Goal: Transaction & Acquisition: Download file/media

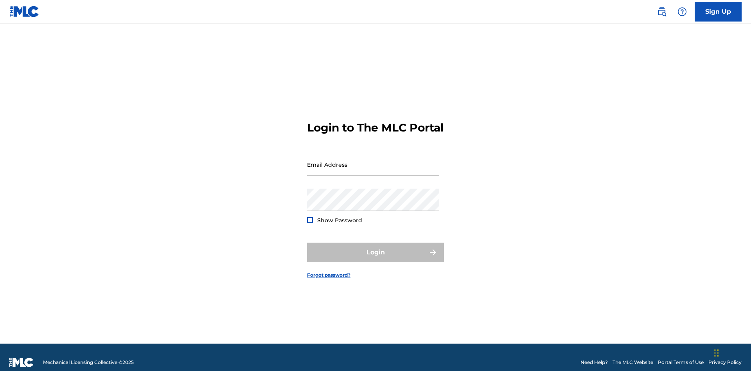
scroll to position [10, 0]
click at [373, 161] on input "Email Address" at bounding box center [373, 164] width 132 height 22
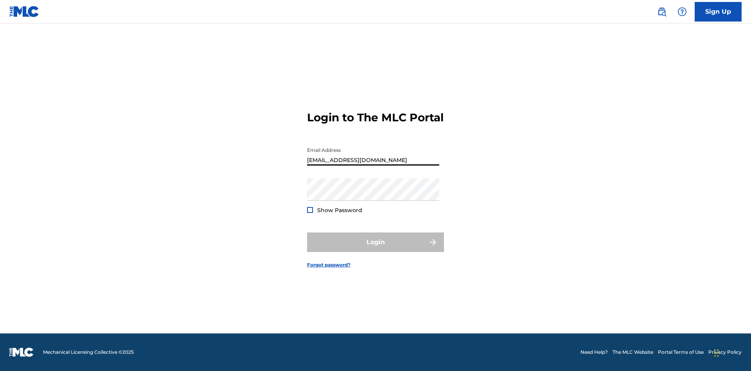
scroll to position [0, 22]
type input "[EMAIL_ADDRESS][DOMAIN_NAME]"
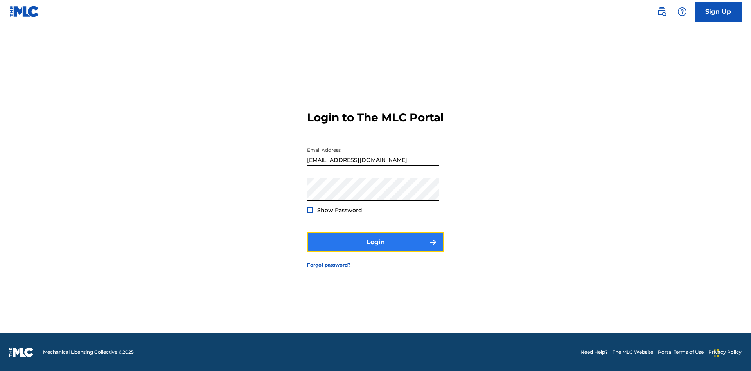
click at [375, 249] on button "Login" at bounding box center [375, 242] width 137 height 20
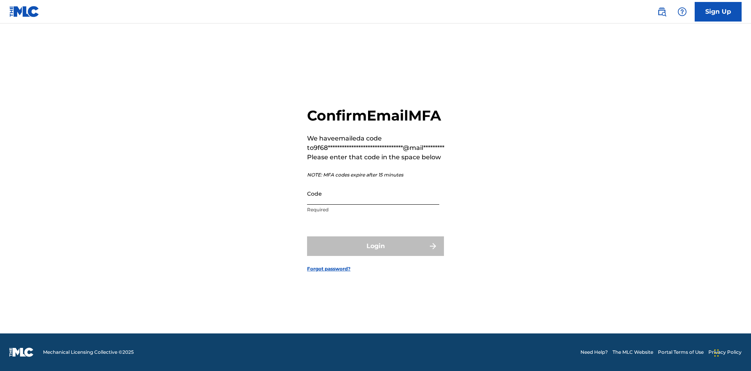
click at [373, 193] on input "Code" at bounding box center [373, 193] width 132 height 22
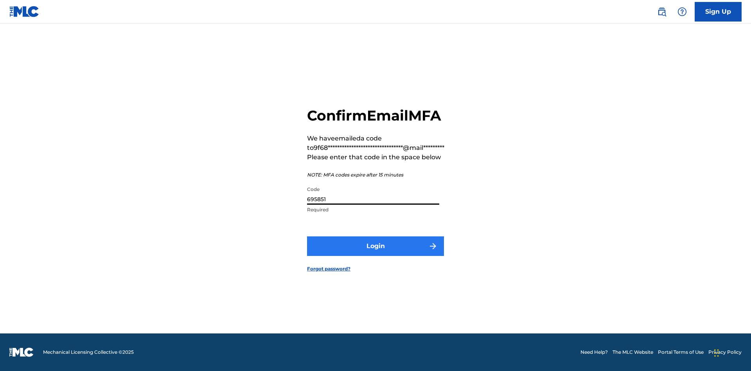
type input "695851"
click at [375, 246] on button "Login" at bounding box center [375, 246] width 137 height 20
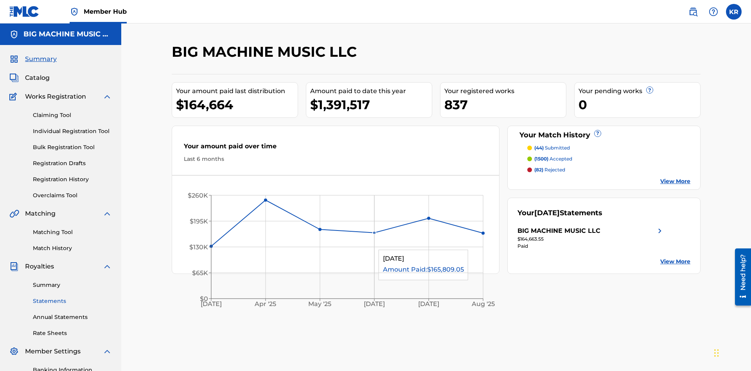
click at [72, 297] on link "Statements" at bounding box center [72, 301] width 79 height 8
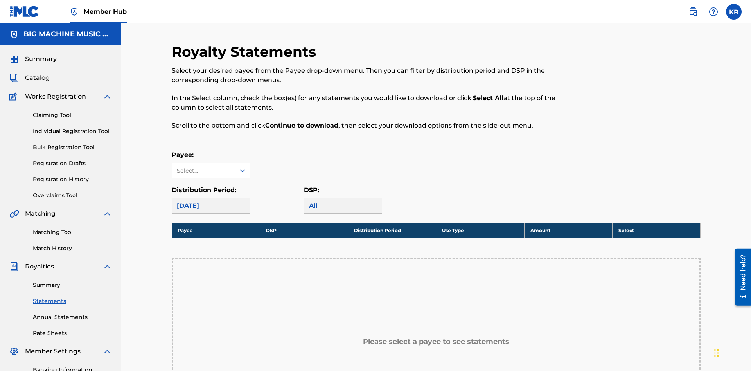
click at [204, 167] on div "Select..." at bounding box center [203, 171] width 53 height 8
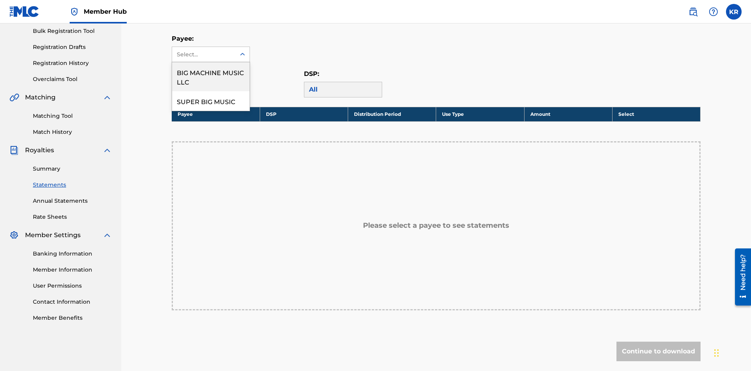
click at [211, 77] on div "BIG MACHINE MUSIC LLC" at bounding box center [210, 76] width 77 height 29
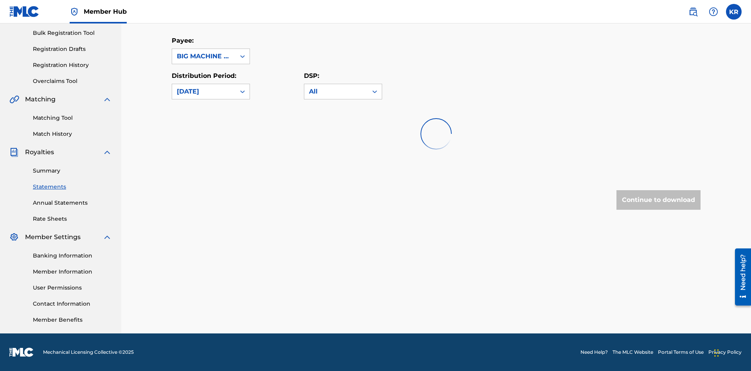
scroll to position [114, 0]
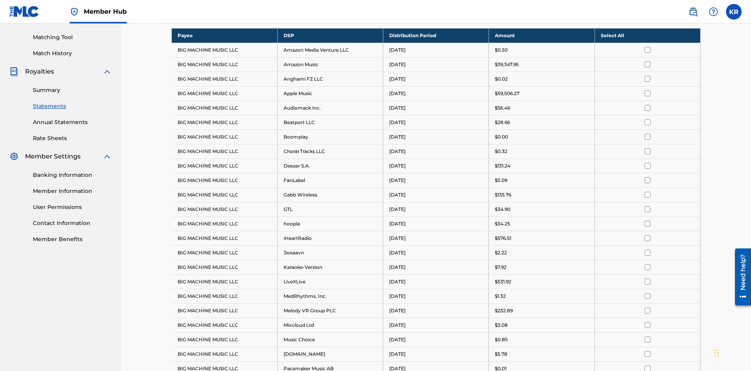
click at [204, 16] on div "[DATE]" at bounding box center [204, 10] width 54 height 9
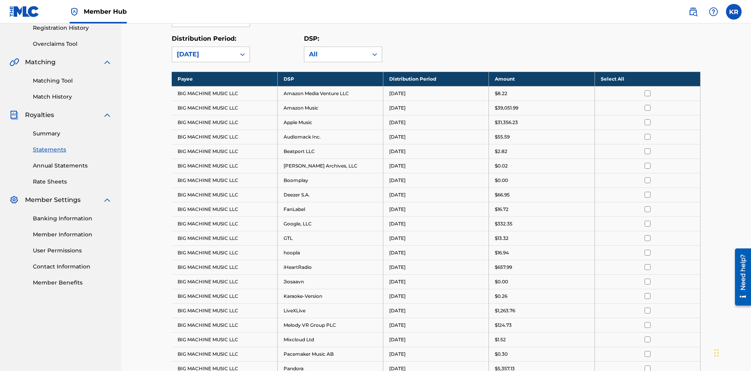
scroll to position [0, 0]
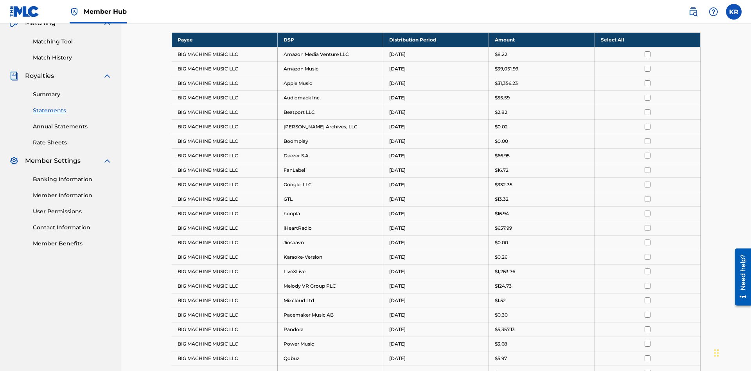
click at [647, 210] on input "checkbox" at bounding box center [647, 213] width 6 height 6
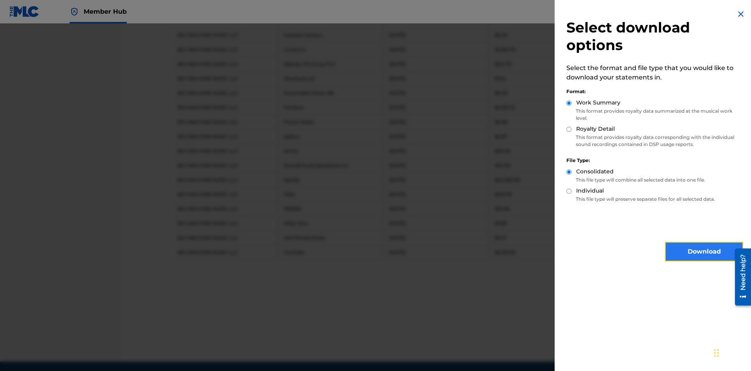
click at [704, 251] on button "Download" at bounding box center [704, 252] width 78 height 20
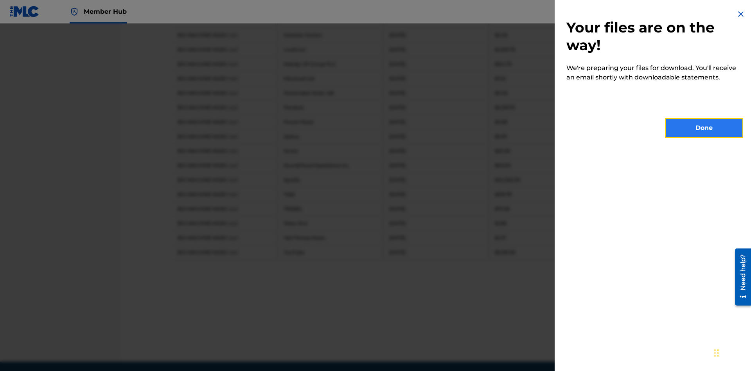
click at [704, 128] on button "Done" at bounding box center [704, 128] width 78 height 20
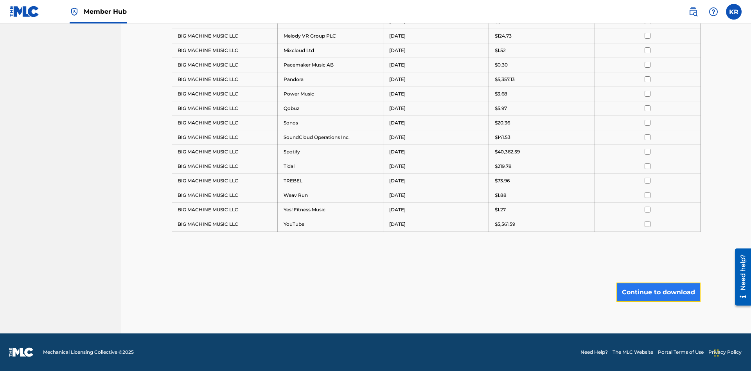
click at [658, 292] on button "Continue to download" at bounding box center [658, 292] width 84 height 20
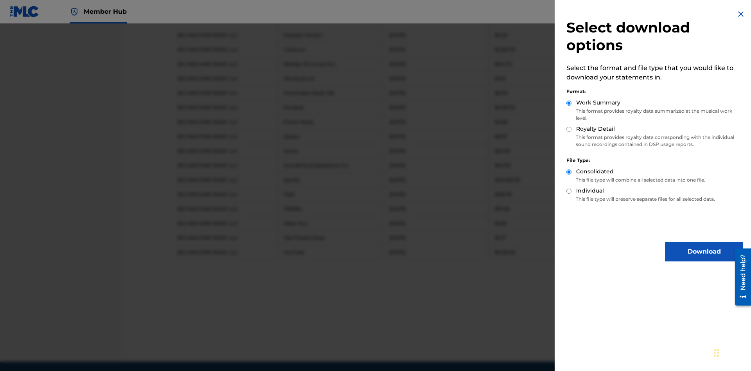
click at [569, 129] on input "Royalty Detail" at bounding box center [568, 129] width 5 height 5
radio input "true"
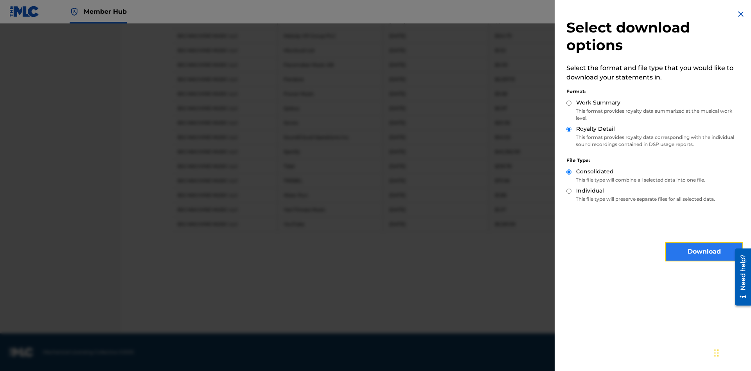
click at [704, 251] on button "Download" at bounding box center [704, 252] width 78 height 20
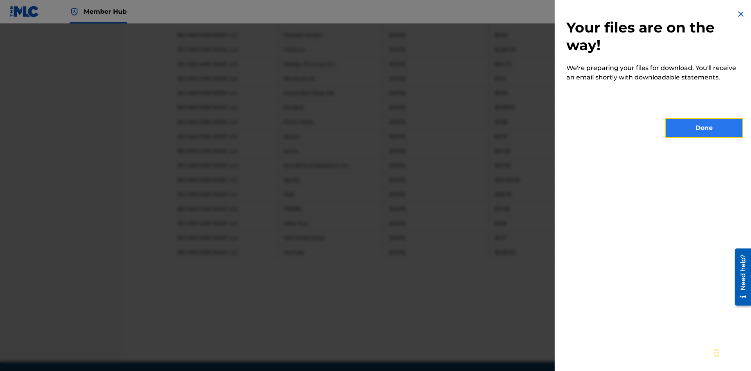
click at [704, 128] on button "Done" at bounding box center [704, 128] width 78 height 20
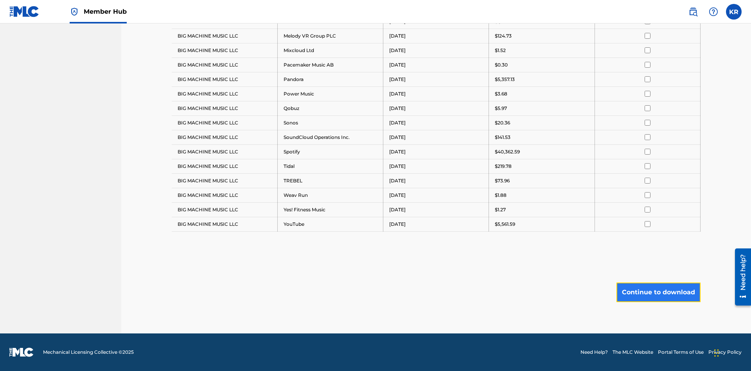
click at [658, 292] on button "Continue to download" at bounding box center [658, 292] width 84 height 20
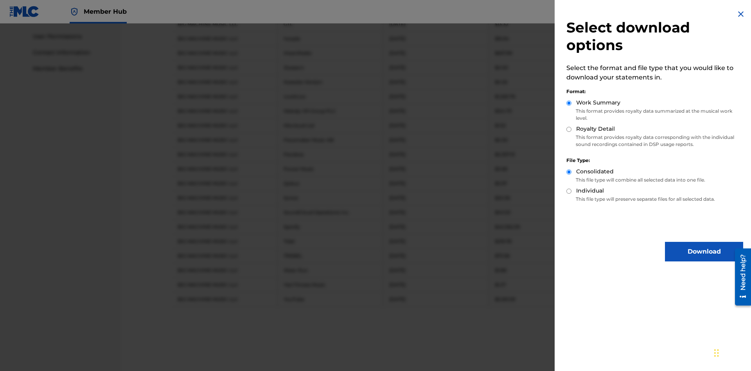
click at [569, 191] on input "Individual" at bounding box center [568, 190] width 5 height 5
radio input "true"
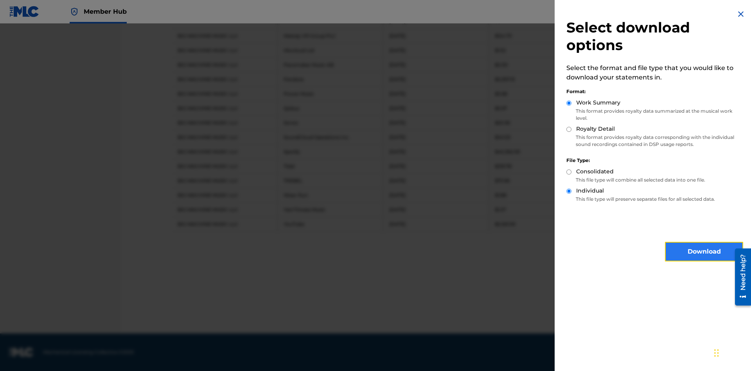
click at [704, 251] on button "Download" at bounding box center [704, 252] width 78 height 20
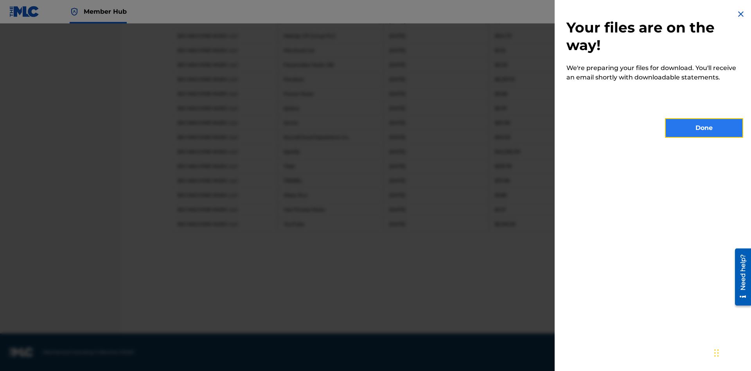
click at [704, 128] on button "Done" at bounding box center [704, 128] width 78 height 20
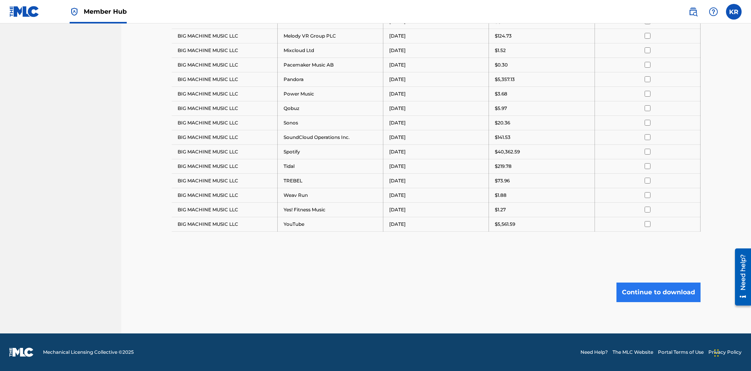
click at [658, 292] on button "Continue to download" at bounding box center [658, 292] width 84 height 20
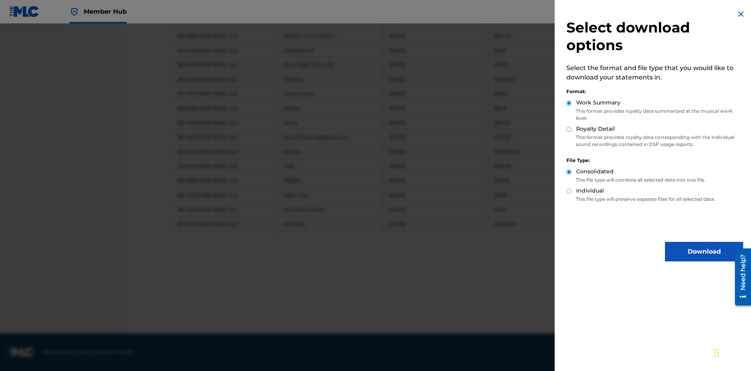
click at [569, 129] on input "Royalty Detail" at bounding box center [568, 129] width 5 height 5
radio input "true"
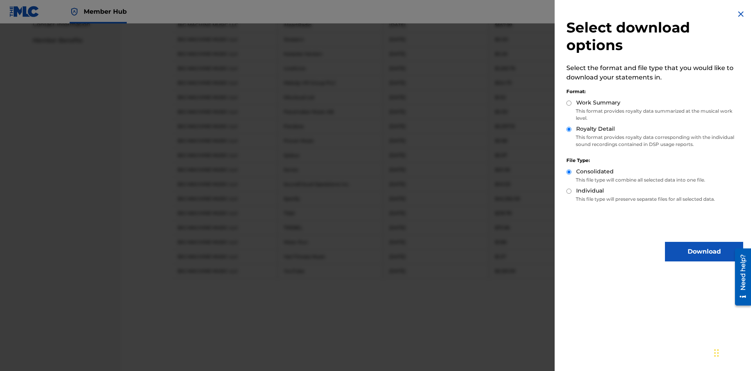
click at [569, 191] on input "Individual" at bounding box center [568, 190] width 5 height 5
radio input "true"
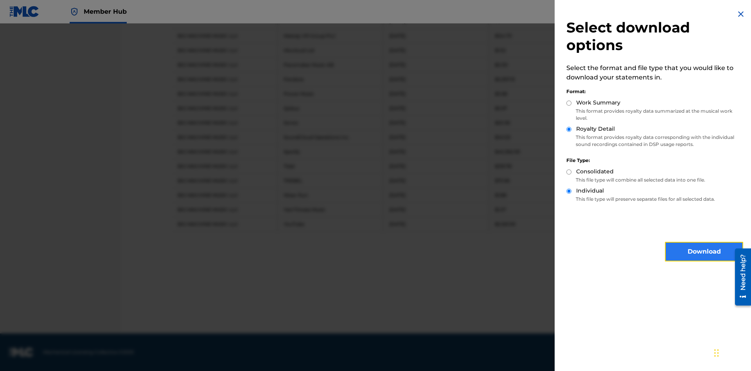
click at [704, 251] on button "Download" at bounding box center [704, 252] width 78 height 20
